Goal: Task Accomplishment & Management: Complete application form

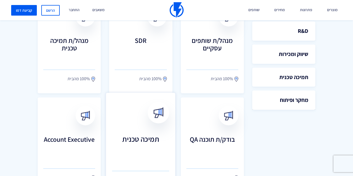
click at [148, 140] on h3 "תמיכה טכנית" at bounding box center [140, 147] width 57 height 25
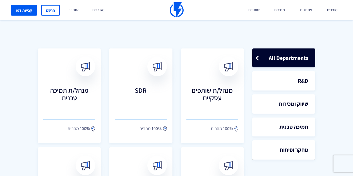
scroll to position [131, 0]
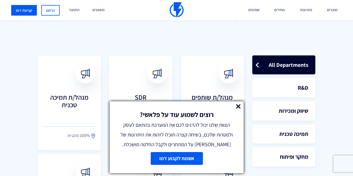
click at [239, 107] on line at bounding box center [239, 107] width 4 height 4
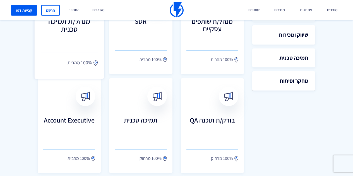
scroll to position [201, 0]
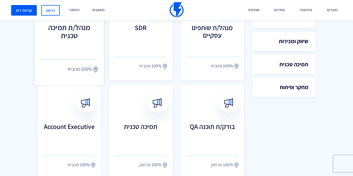
click at [68, 68] on span "100% מהבית" at bounding box center [80, 69] width 25 height 7
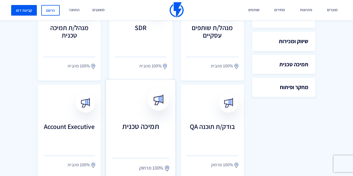
click at [126, 114] on link "תמיכה טכנית 100% מרחוק" at bounding box center [141, 132] width 70 height 104
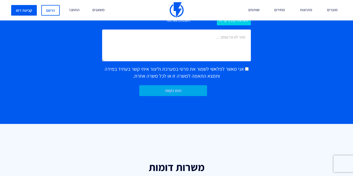
scroll to position [329, 0]
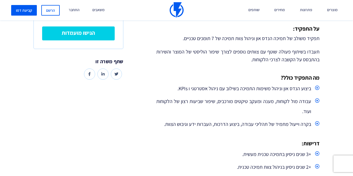
scroll to position [193, 0]
